Goal: Entertainment & Leisure: Consume media (video, audio)

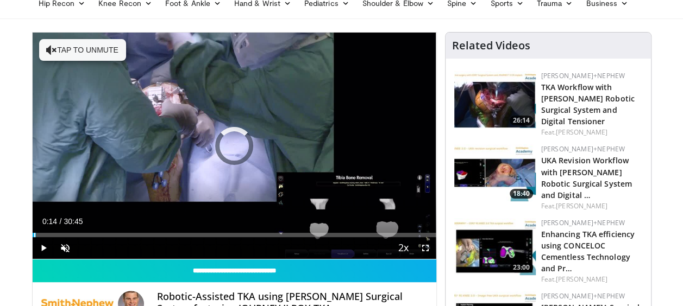
drag, startPoint x: 34, startPoint y: 235, endPoint x: 20, endPoint y: 238, distance: 14.5
click at [425, 248] on span "Video Player" at bounding box center [425, 248] width 22 height 22
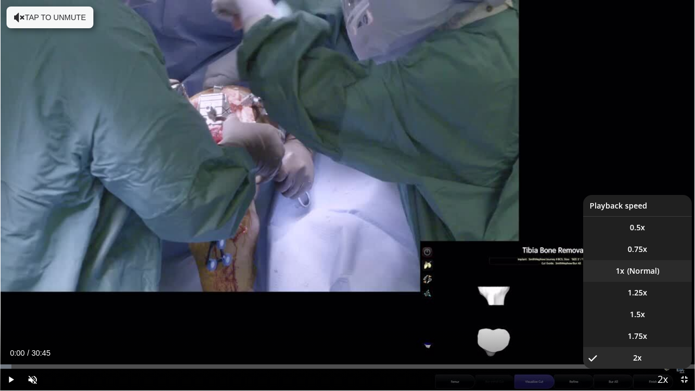
click at [653, 269] on li "1x" at bounding box center [637, 271] width 109 height 22
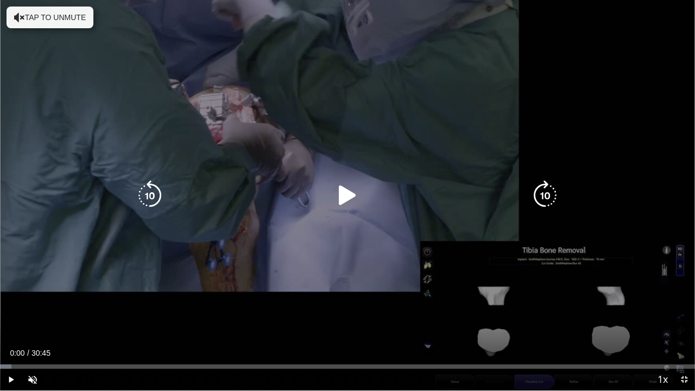
click at [46, 18] on button "Tap to unmute" at bounding box center [50, 18] width 87 height 22
click at [398, 217] on div "10 seconds Tap to unmute" at bounding box center [347, 195] width 695 height 390
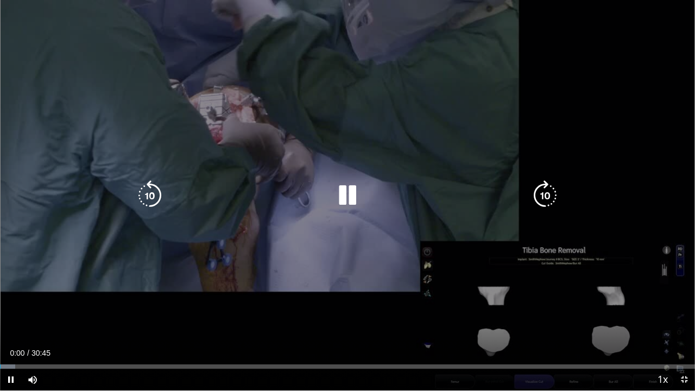
click at [352, 204] on icon "Video Player" at bounding box center [347, 195] width 30 height 30
click at [343, 200] on icon "Video Player" at bounding box center [347, 195] width 30 height 30
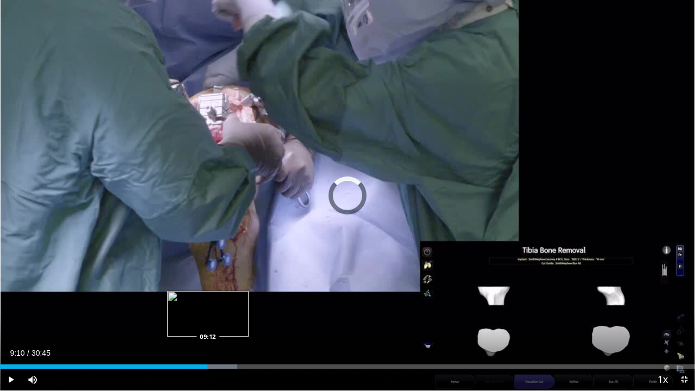
click at [207, 306] on div "Loaded : 34.15% 09:26 09:12" at bounding box center [347, 366] width 695 height 4
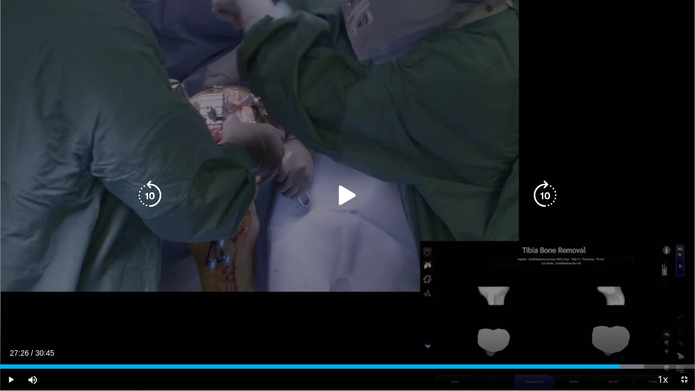
click at [145, 191] on icon "Video Player" at bounding box center [150, 195] width 30 height 30
click at [337, 199] on icon "Video Player" at bounding box center [347, 195] width 30 height 30
click at [144, 196] on icon "Video Player" at bounding box center [150, 195] width 30 height 30
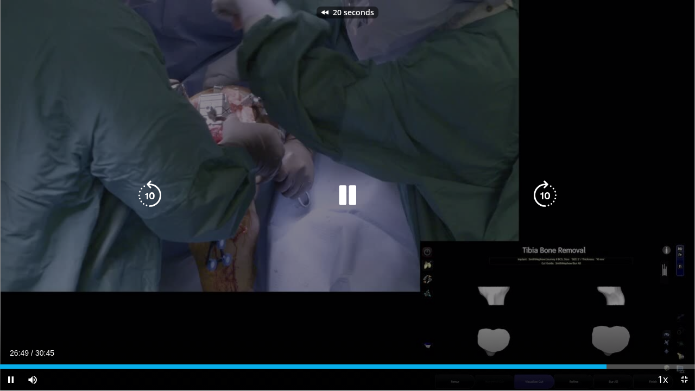
click at [144, 196] on icon "Video Player" at bounding box center [150, 195] width 30 height 30
click at [326, 105] on div "40 seconds Tap to unmute" at bounding box center [347, 195] width 695 height 390
click at [364, 203] on div "Video Player" at bounding box center [347, 196] width 417 height 22
click at [349, 197] on icon "Video Player" at bounding box center [347, 195] width 30 height 30
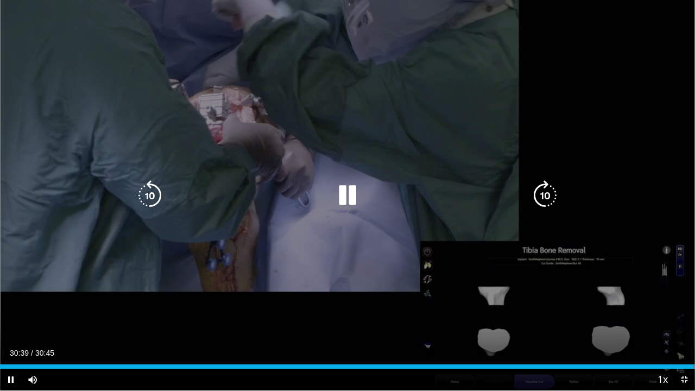
click at [357, 206] on icon "Video Player" at bounding box center [347, 195] width 30 height 30
